Goal: Task Accomplishment & Management: Use online tool/utility

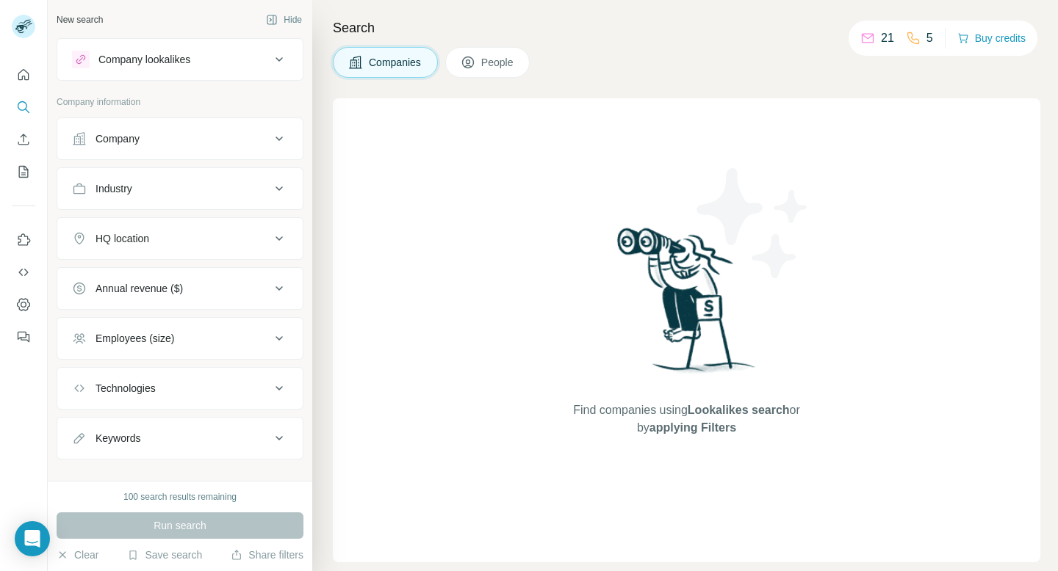
click at [489, 62] on span "People" at bounding box center [498, 62] width 34 height 15
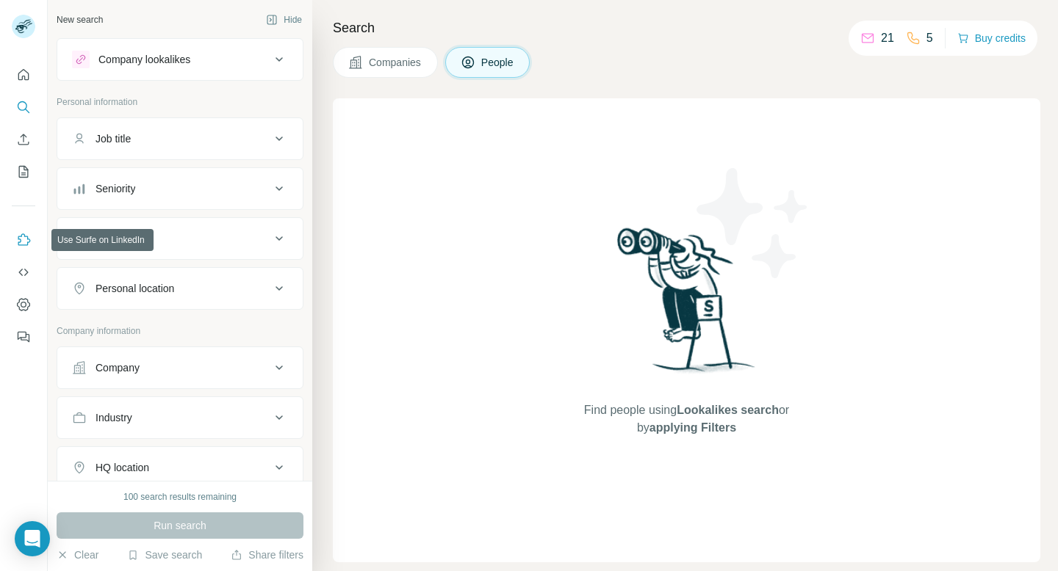
click at [22, 232] on button "Use Surfe on LinkedIn" at bounding box center [24, 240] width 24 height 26
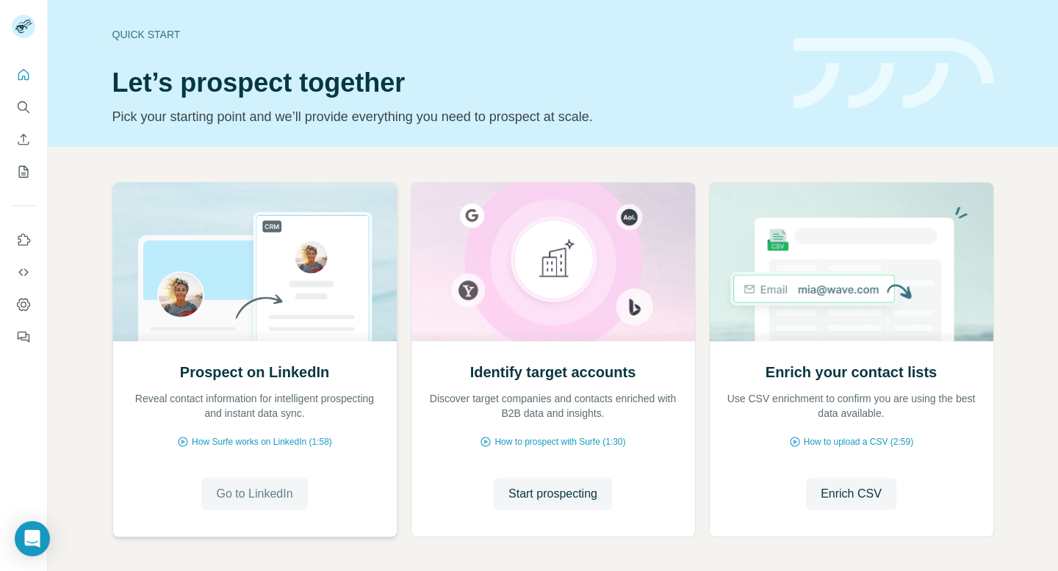
click at [256, 491] on span "Go to LinkedIn" at bounding box center [254, 494] width 76 height 18
